Goal: Transaction & Acquisition: Obtain resource

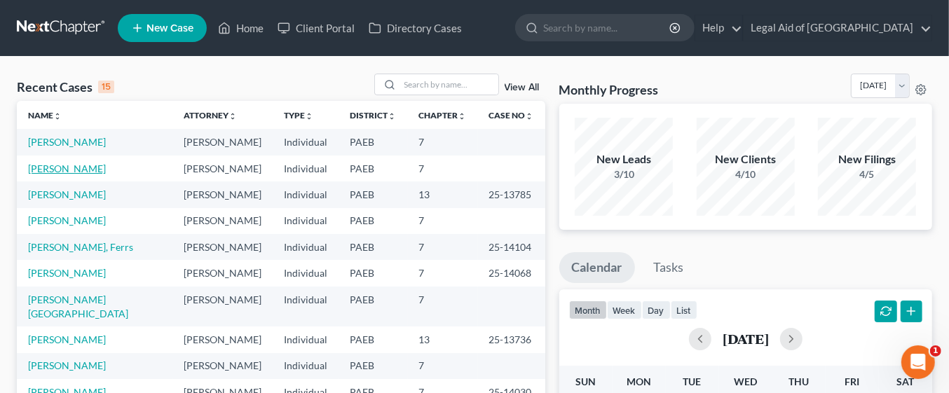
click at [81, 168] on link "[PERSON_NAME]" at bounding box center [67, 169] width 78 height 12
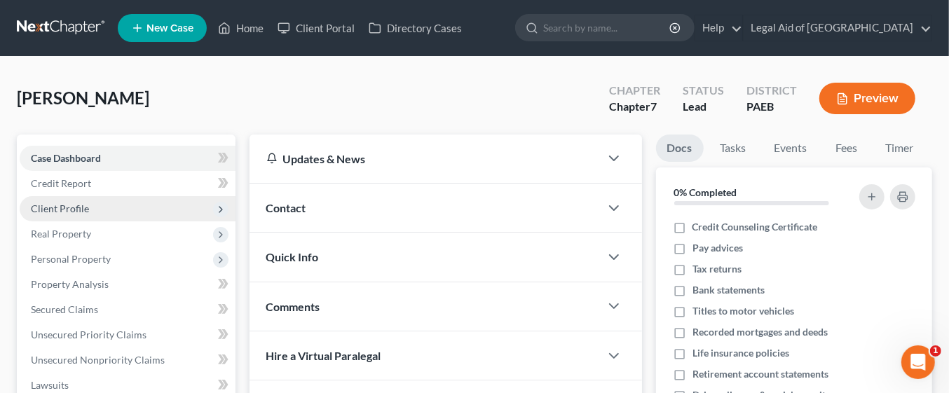
click at [123, 205] on span "Client Profile" at bounding box center [128, 208] width 216 height 25
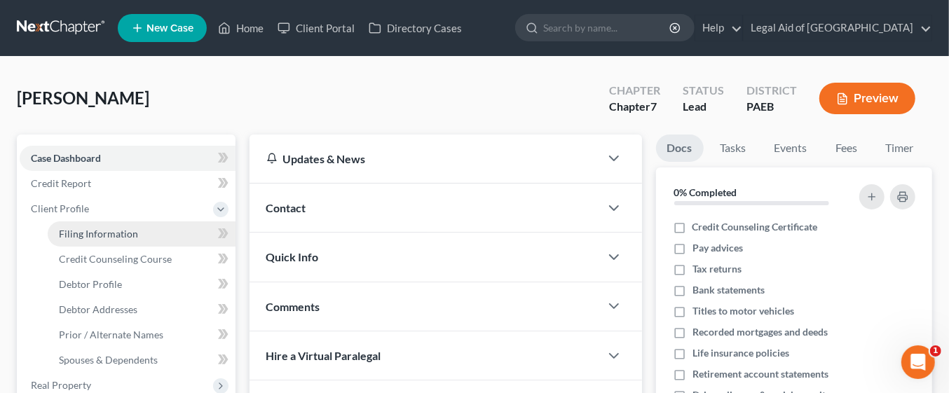
click at [168, 224] on link "Filing Information" at bounding box center [142, 233] width 188 height 25
select select "1"
select select "0"
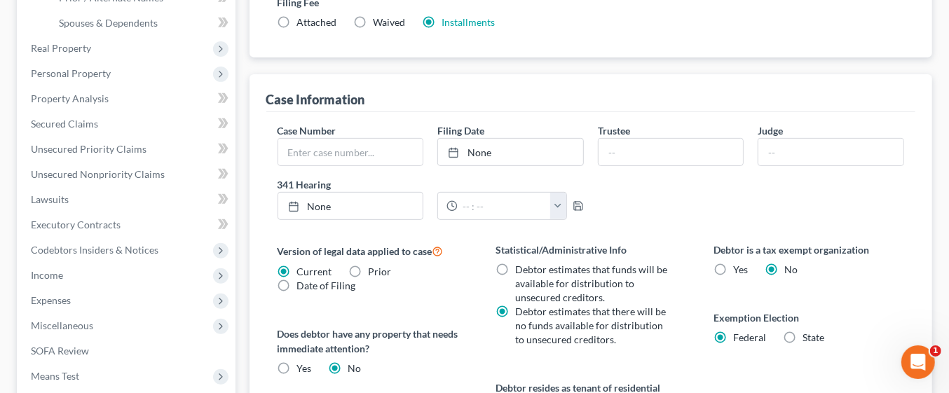
scroll to position [341, 0]
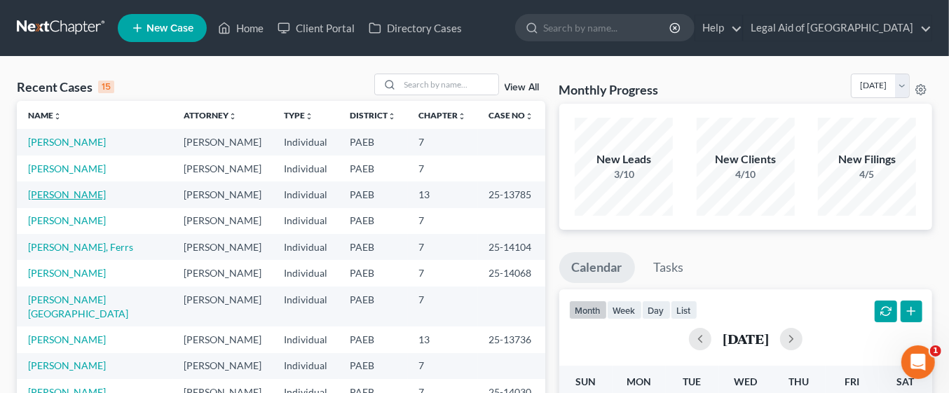
click at [93, 193] on link "[PERSON_NAME]" at bounding box center [67, 195] width 78 height 12
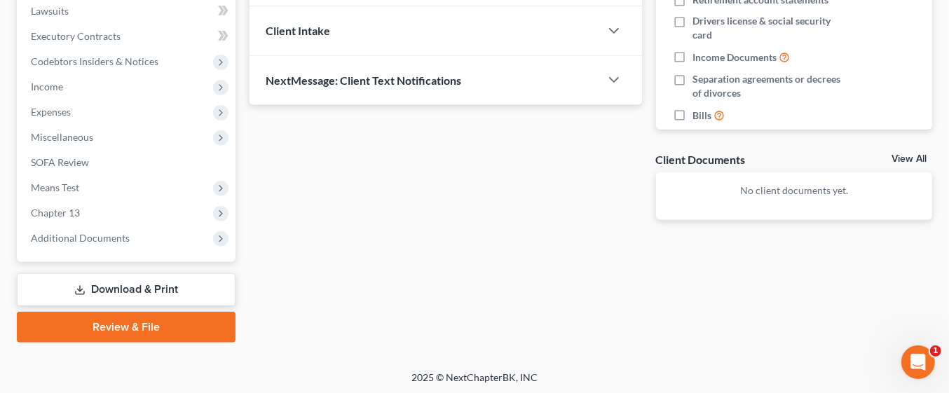
scroll to position [375, 0]
click at [179, 288] on link "Download & Print" at bounding box center [126, 289] width 219 height 33
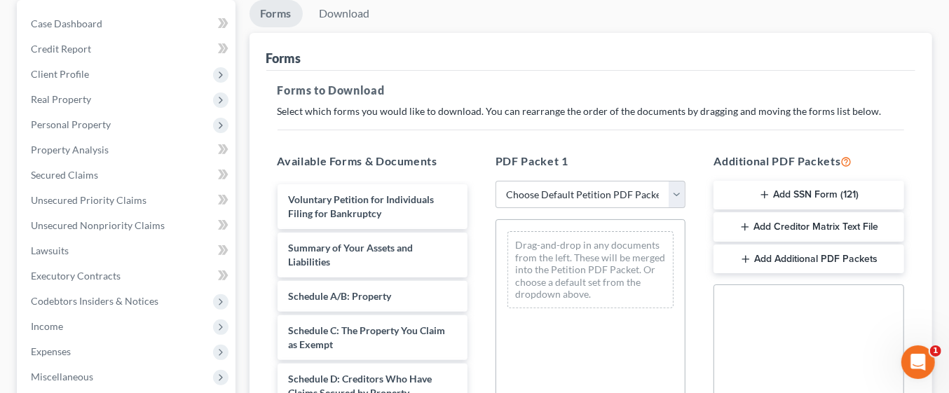
scroll to position [136, 0]
click at [684, 199] on select "Choose Default Petition PDF Packet Complete Bankruptcy Petition (all forms and …" at bounding box center [591, 193] width 190 height 28
select select "0"
click at [496, 179] on select "Choose Default Petition PDF Packet Complete Bankruptcy Petition (all forms and …" at bounding box center [591, 193] width 190 height 28
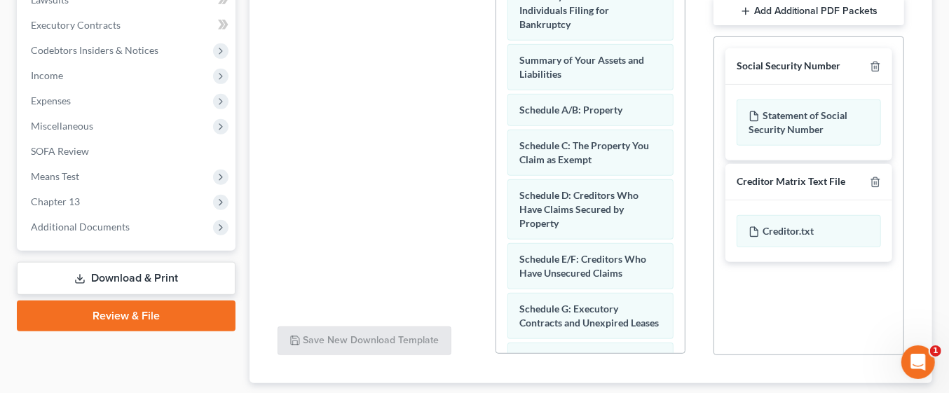
scroll to position [471, 0]
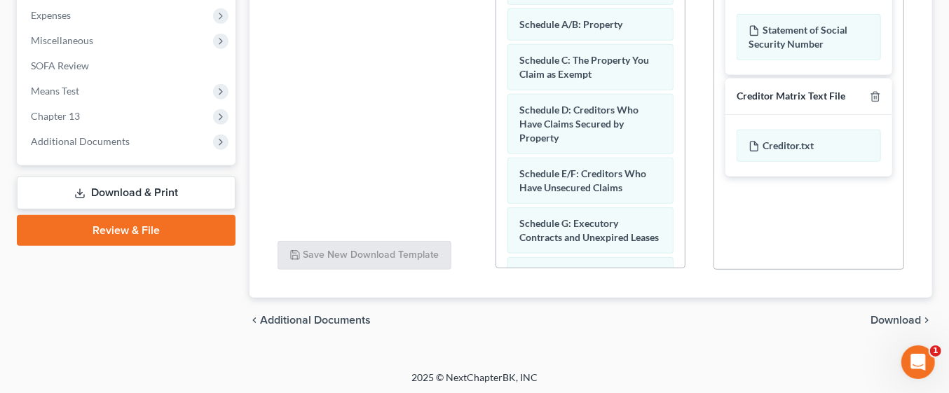
click at [904, 319] on span "Download" at bounding box center [896, 320] width 50 height 11
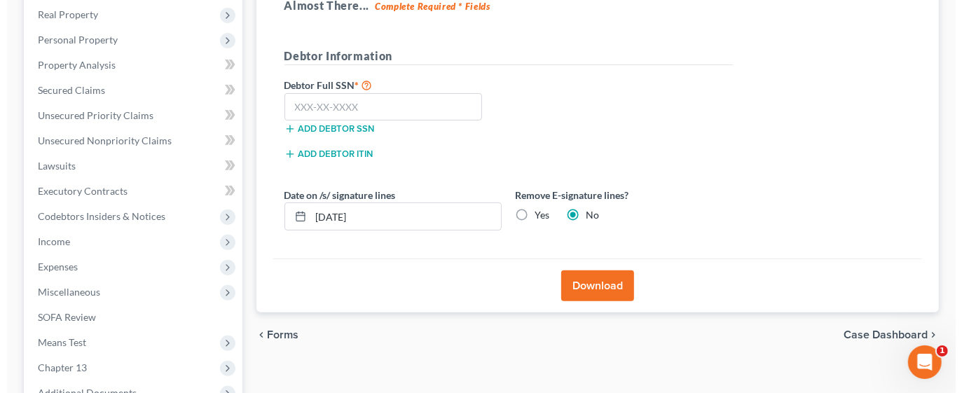
scroll to position [217, 0]
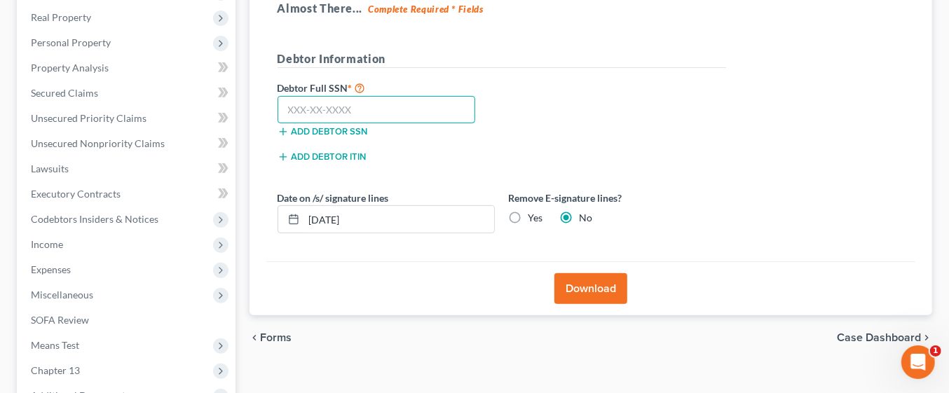
paste input "190-34-0703"
type input "190-34-0703"
click at [609, 286] on button "Download" at bounding box center [590, 288] width 73 height 31
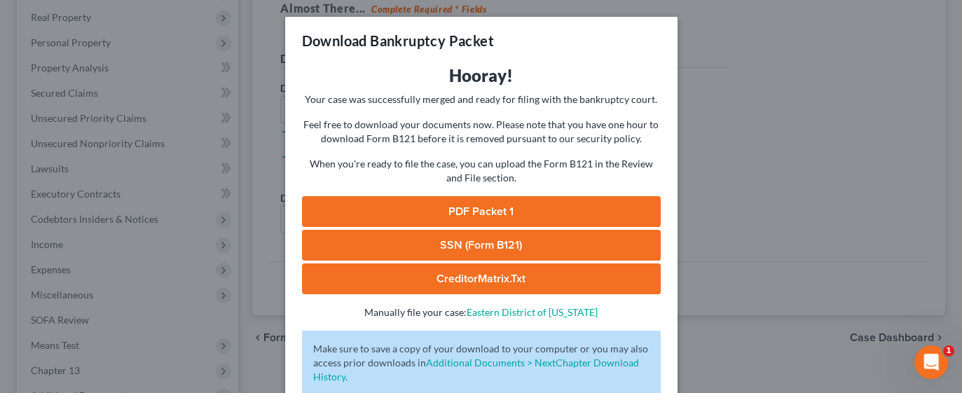
click at [548, 211] on link "PDF Packet 1" at bounding box center [481, 211] width 359 height 31
